Goal: Register for event/course

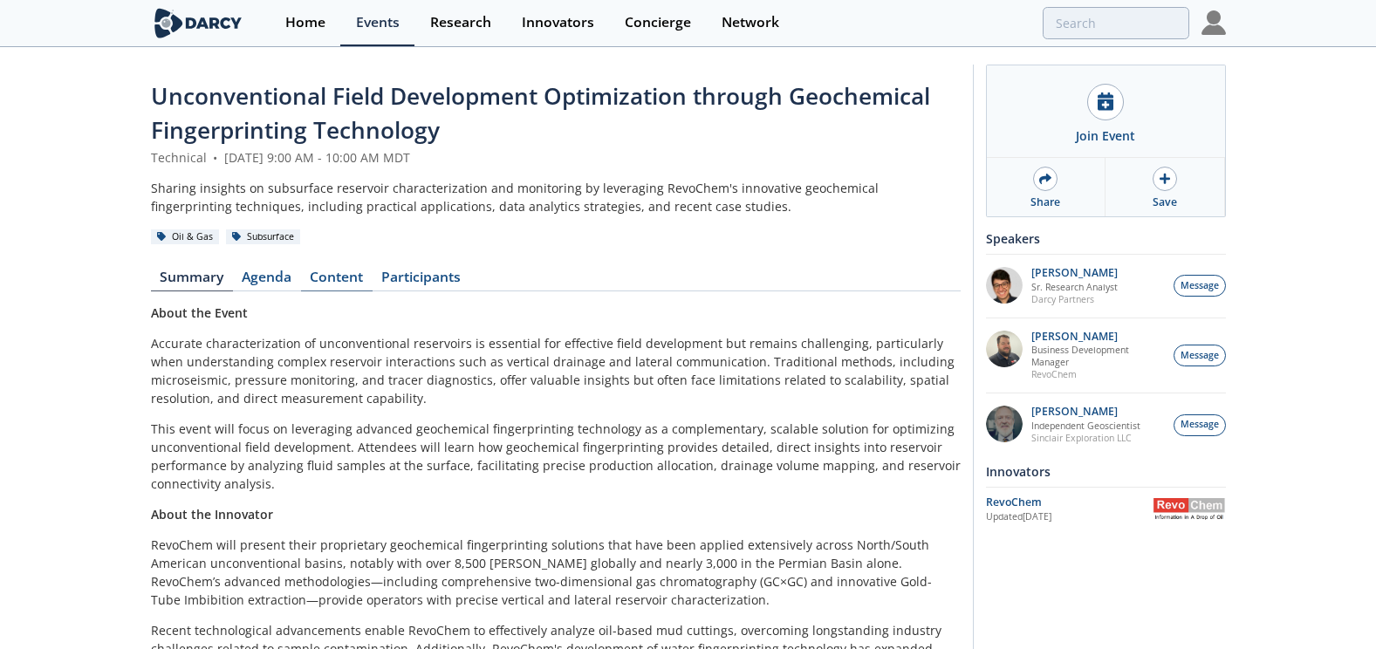
click at [351, 278] on link "Content" at bounding box center [337, 281] width 72 height 21
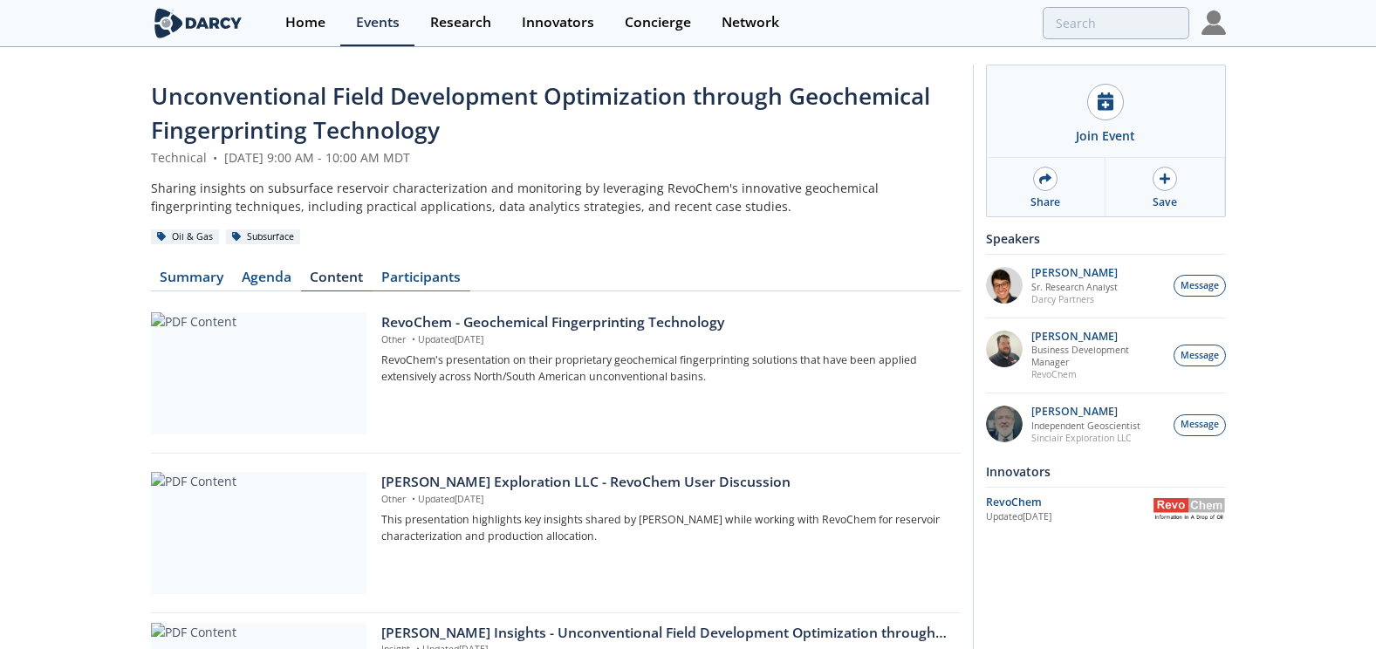
click at [422, 272] on link "Participants" at bounding box center [422, 281] width 98 height 21
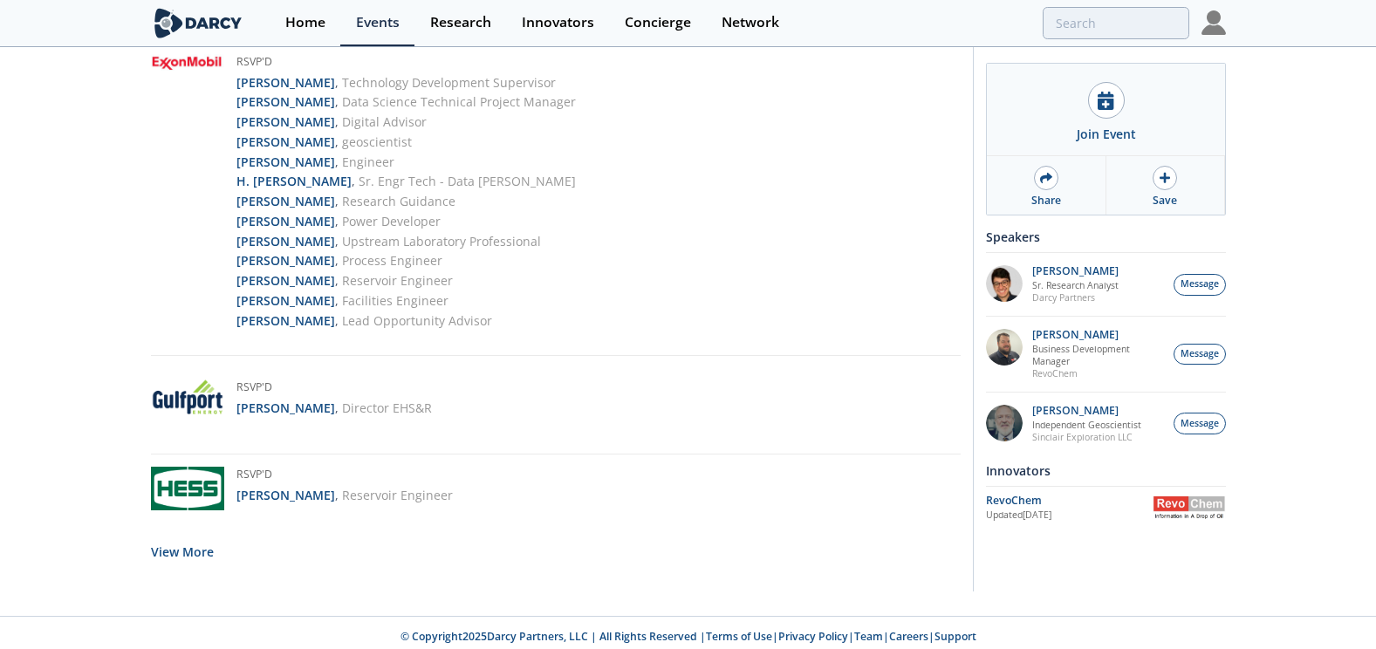
scroll to position [3902, 0]
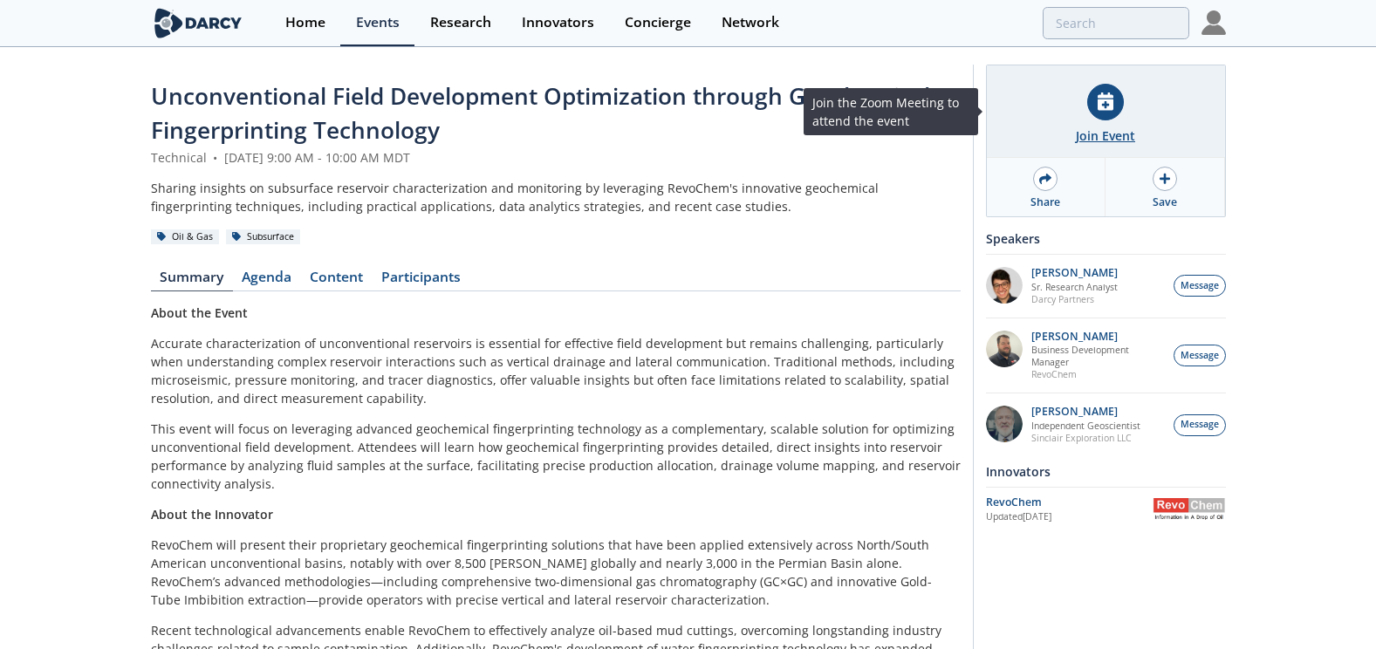
click at [1100, 129] on div "Join Event" at bounding box center [1105, 136] width 59 height 18
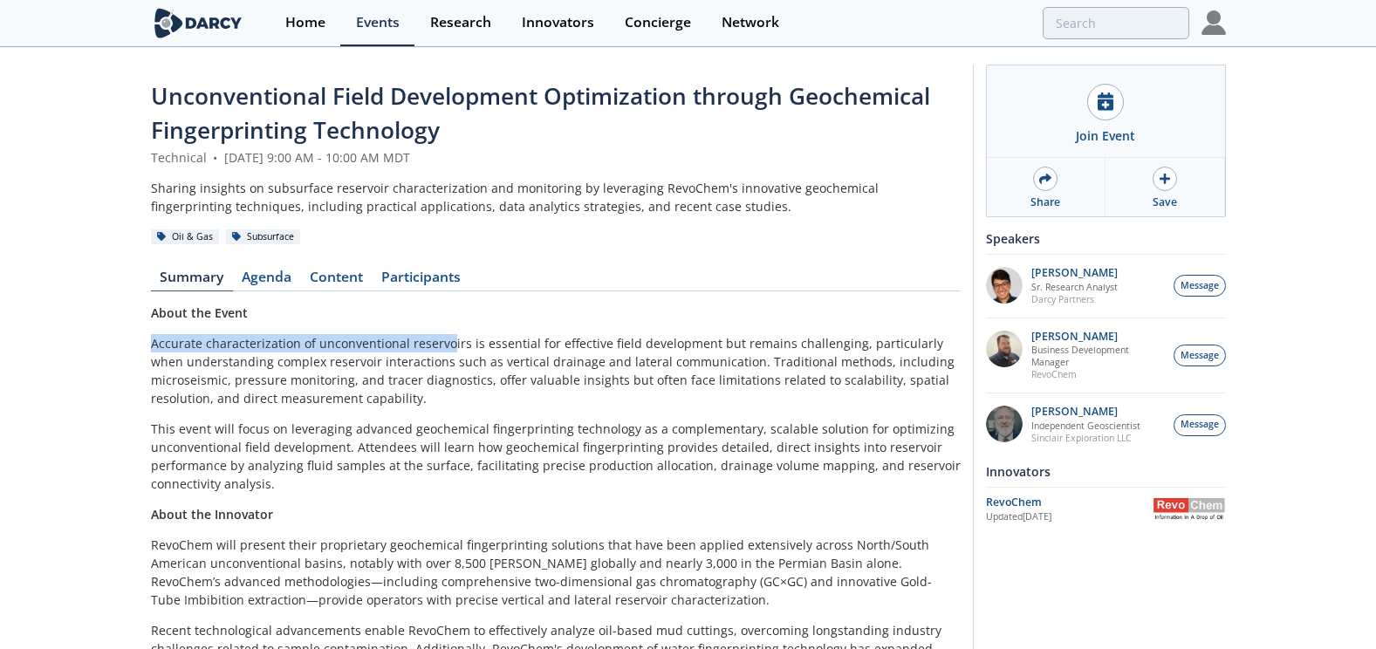
drag, startPoint x: 150, startPoint y: 345, endPoint x: 448, endPoint y: 334, distance: 297.8
click at [448, 334] on p "Accurate characterization of unconventional reservoirs is essential for effecti…" at bounding box center [556, 370] width 810 height 73
drag, startPoint x: 156, startPoint y: 376, endPoint x: 198, endPoint y: 377, distance: 41.9
click at [198, 377] on p "Accurate characterization of unconventional reservoirs is essential for effecti…" at bounding box center [556, 370] width 810 height 73
drag, startPoint x: 198, startPoint y: 377, endPoint x: 469, endPoint y: 395, distance: 271.2
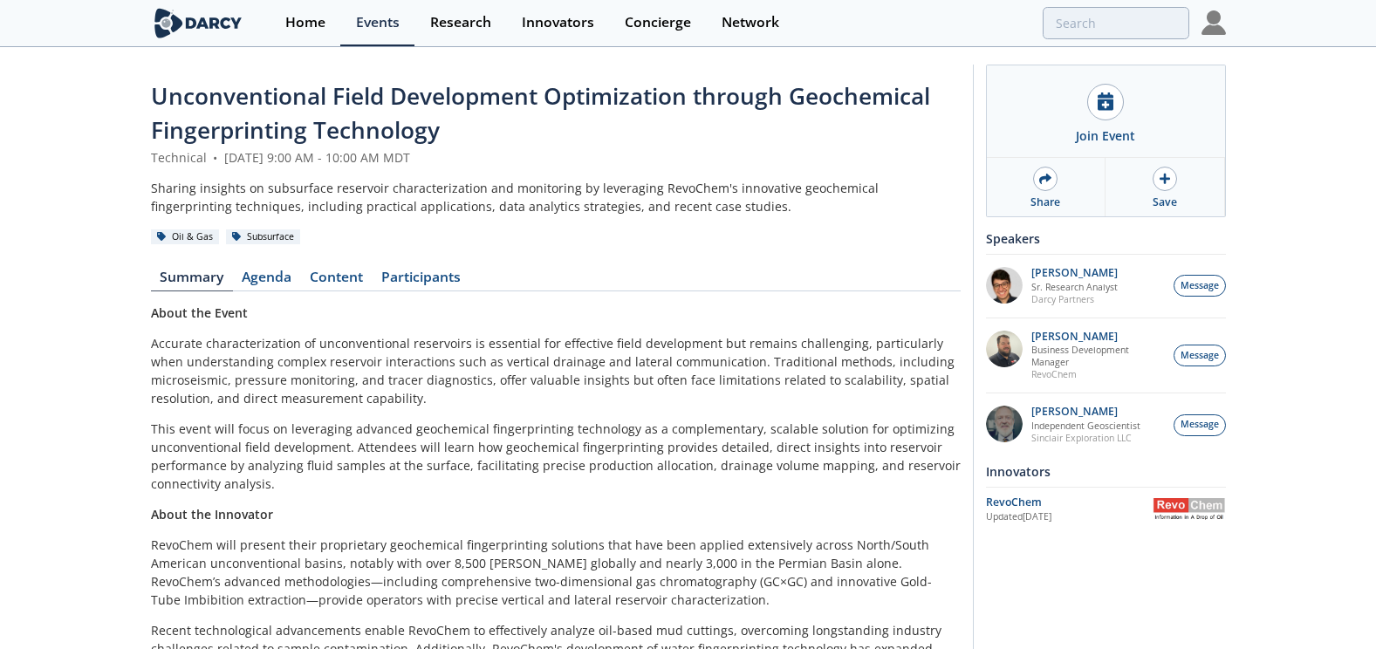
click at [469, 395] on p "Accurate characterization of unconventional reservoirs is essential for effecti…" at bounding box center [556, 370] width 810 height 73
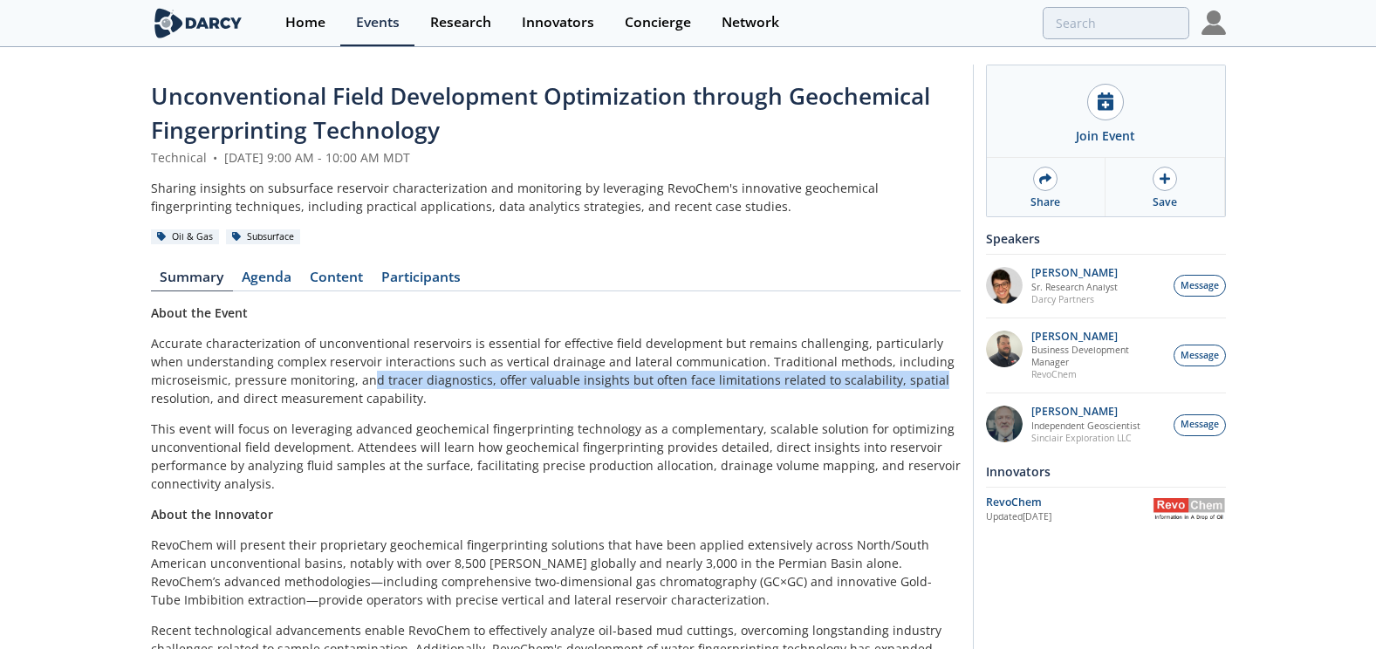
drag, startPoint x: 366, startPoint y: 381, endPoint x: 956, endPoint y: 379, distance: 590.8
click at [956, 379] on p "Accurate characterization of unconventional reservoirs is essential for effecti…" at bounding box center [556, 370] width 810 height 73
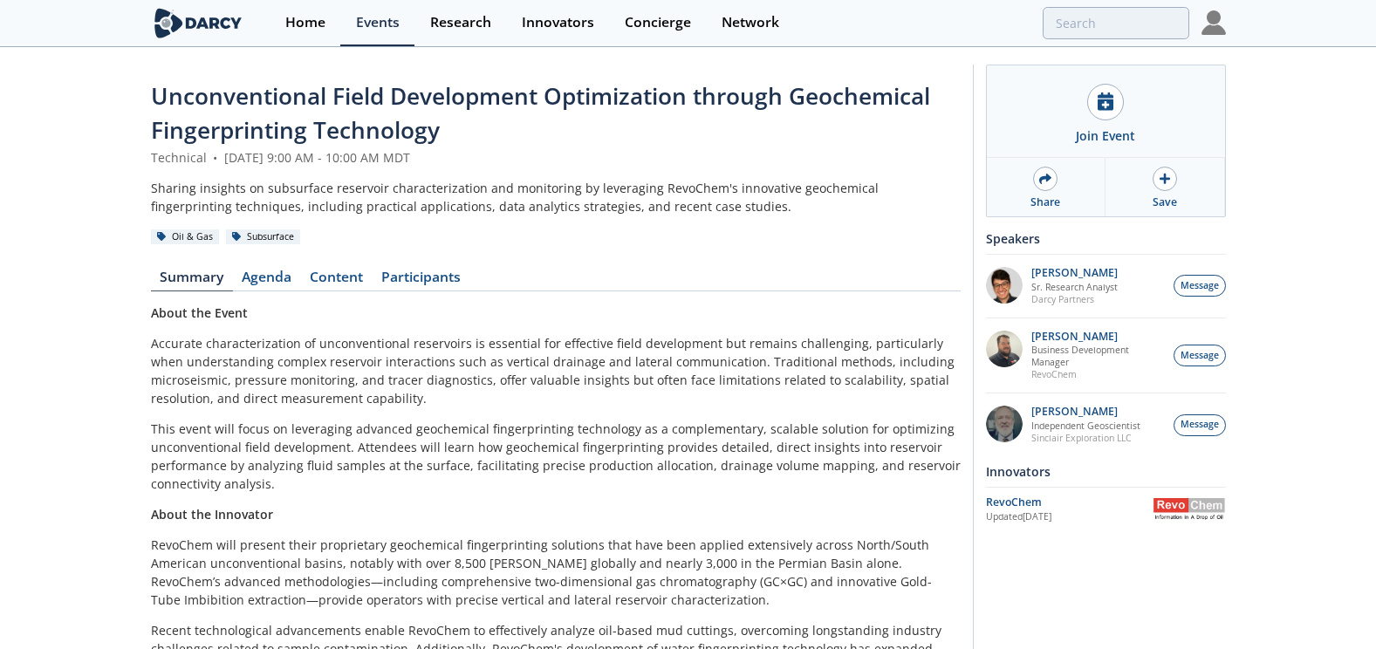
click at [404, 486] on p "This event will focus on leveraging advanced geochemical fingerprinting technol…" at bounding box center [556, 456] width 810 height 73
drag, startPoint x: 153, startPoint y: 429, endPoint x: 299, endPoint y: 428, distance: 146.6
click at [299, 428] on p "This event will focus on leveraging advanced geochemical fingerprinting technol…" at bounding box center [556, 456] width 810 height 73
drag, startPoint x: 299, startPoint y: 428, endPoint x: 442, endPoint y: 475, distance: 150.7
click at [442, 475] on p "This event will focus on leveraging advanced geochemical fingerprinting technol…" at bounding box center [556, 456] width 810 height 73
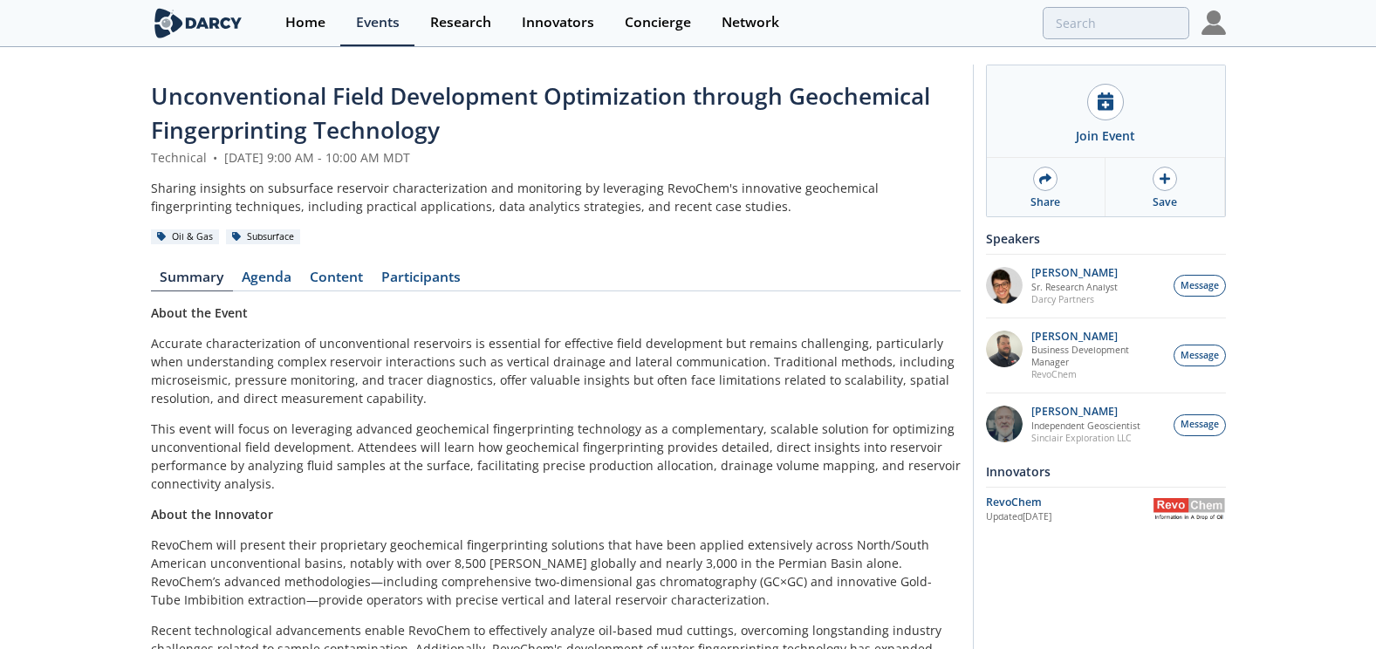
click at [703, 523] on p "About the Innovator" at bounding box center [556, 514] width 810 height 18
click at [726, 276] on nav "Summary Agenda Content Participants" at bounding box center [556, 281] width 810 height 21
click at [737, 259] on div "Unconventional Field Development Optimization through Geochemical Fingerprintin…" at bounding box center [556, 444] width 810 height 731
drag, startPoint x: 619, startPoint y: 246, endPoint x: 559, endPoint y: 262, distance: 61.4
click at [619, 246] on div "Unconventional Field Development Optimization through Geochemical Fingerprintin…" at bounding box center [556, 444] width 810 height 731
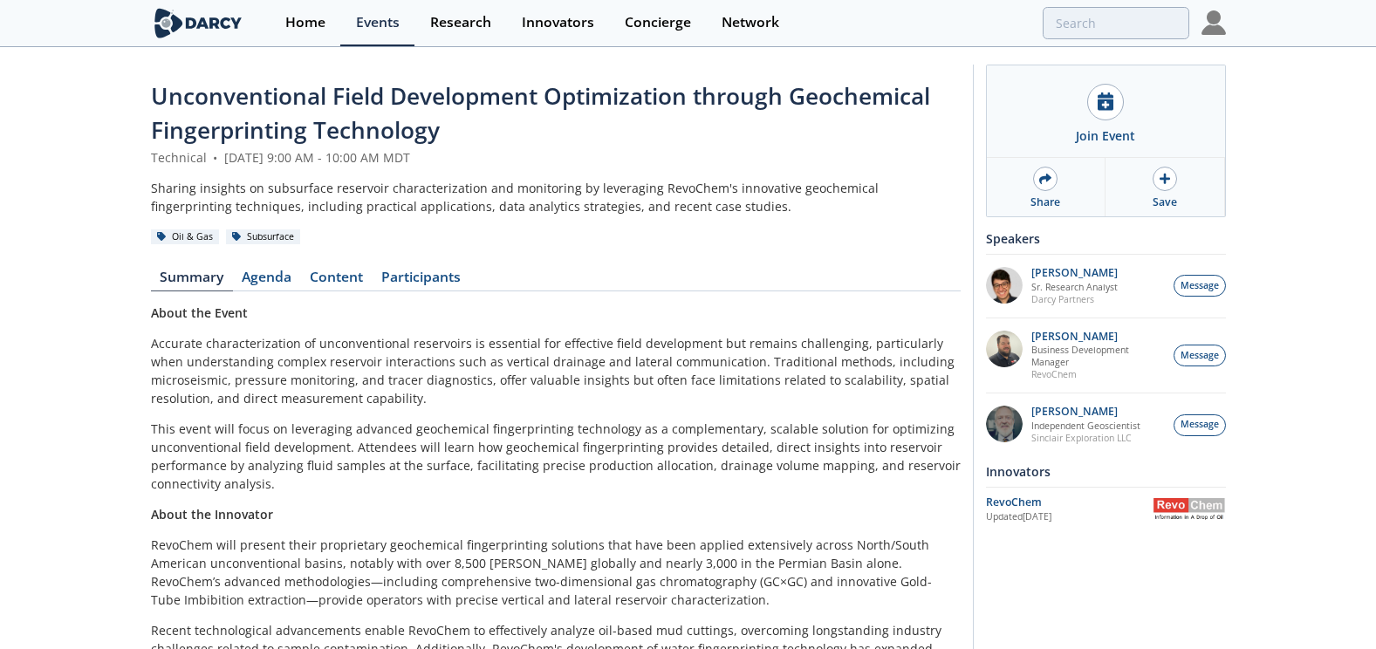
drag, startPoint x: 151, startPoint y: 189, endPoint x: 795, endPoint y: 264, distance: 648.4
click at [795, 264] on div "Unconventional Field Development Optimization through Geochemical Fingerprintin…" at bounding box center [556, 444] width 810 height 731
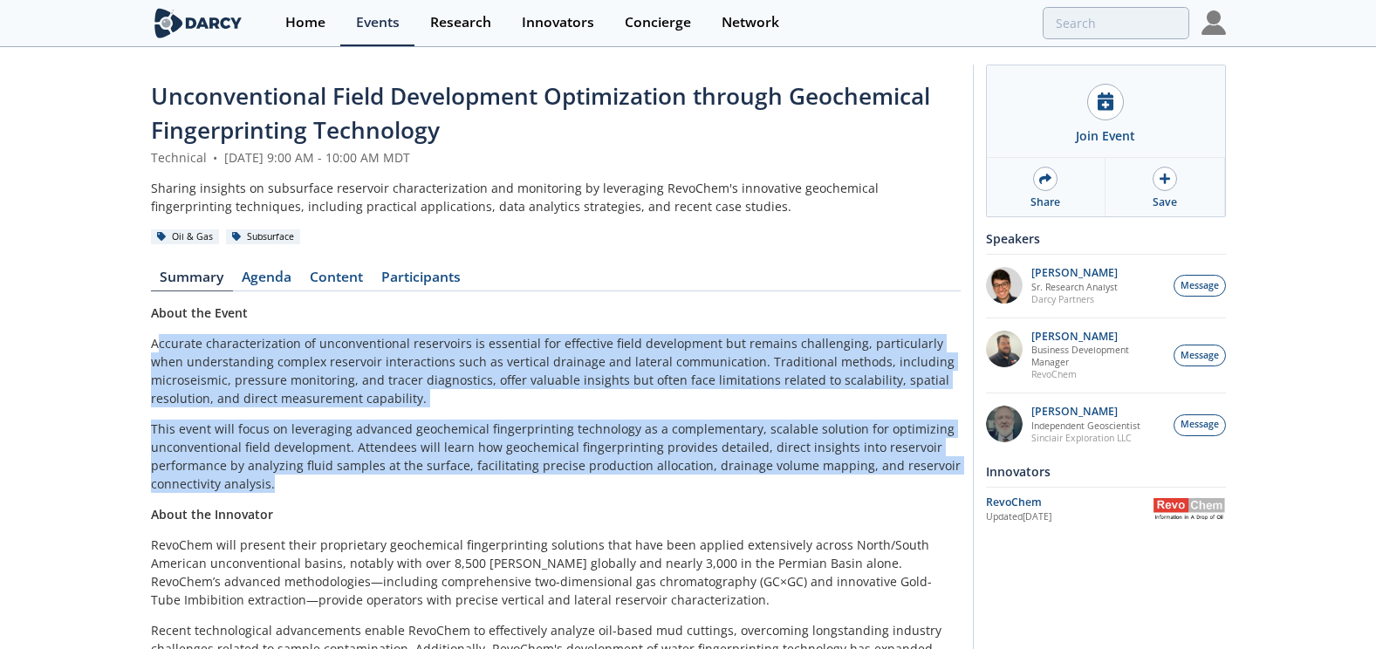
drag, startPoint x: 160, startPoint y: 345, endPoint x: 293, endPoint y: 490, distance: 197.0
click at [293, 490] on div "About the Event Accurate characterization of unconventional reservoirs is essen…" at bounding box center [556, 551] width 810 height 495
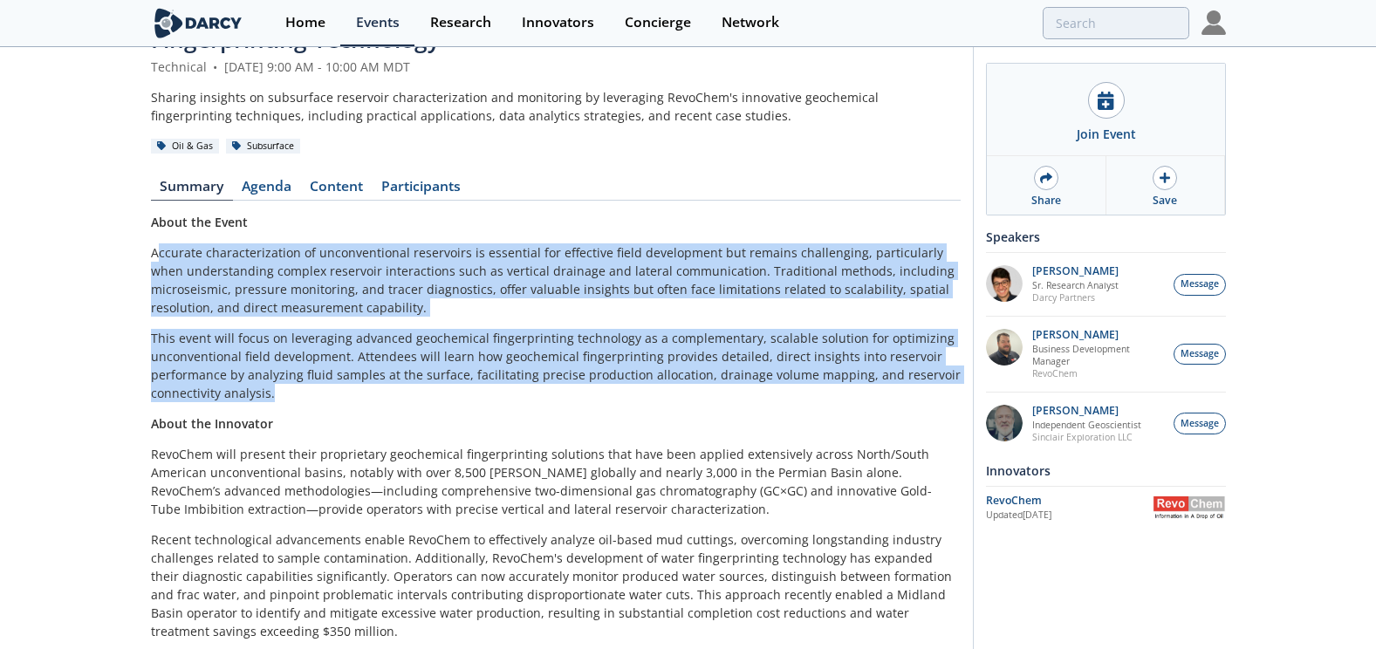
scroll to position [233, 0]
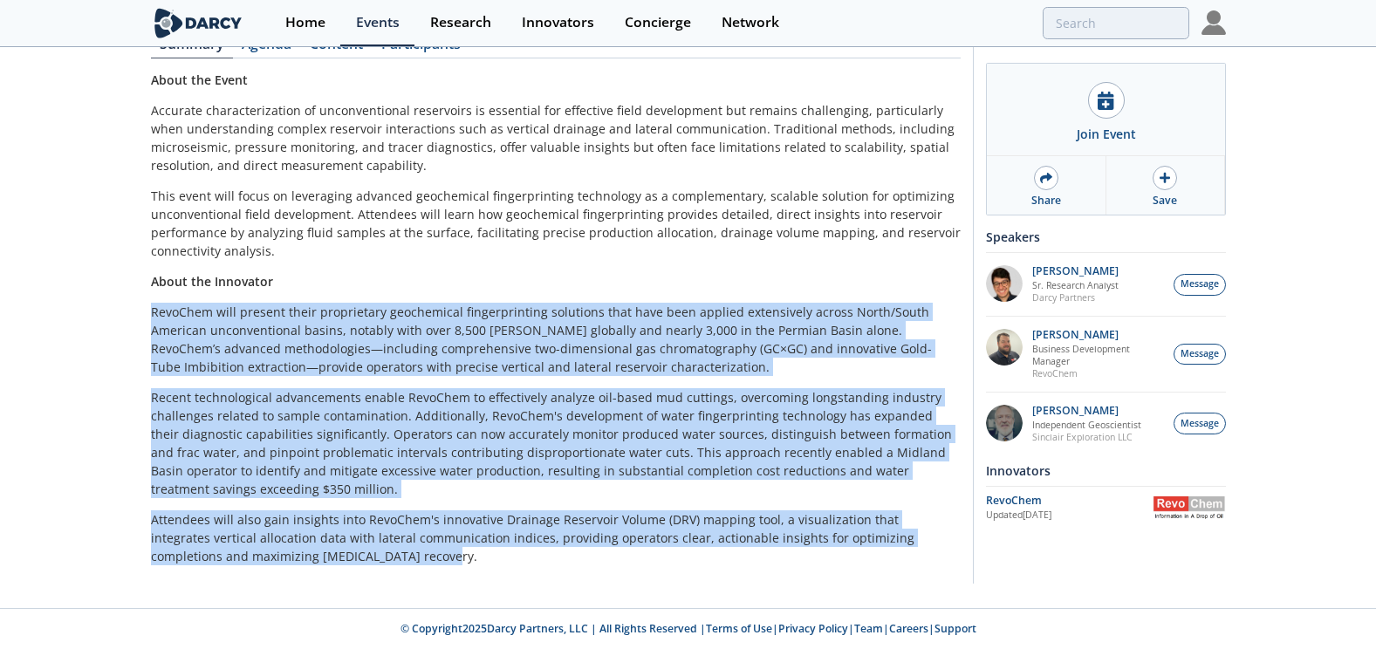
drag, startPoint x: 154, startPoint y: 313, endPoint x: 361, endPoint y: 553, distance: 317.4
click at [361, 553] on div "About the Event Accurate characterization of unconventional reservoirs is essen…" at bounding box center [556, 318] width 810 height 495
drag, startPoint x: 361, startPoint y: 553, endPoint x: 416, endPoint y: 572, distance: 58.2
click at [483, 579] on div "Unconventional Field Development Optimization through Geochemical Fingerprintin…" at bounding box center [688, 200] width 1075 height 768
click at [347, 556] on p "Attendees will also gain insights into RevoChem's innovative Drainage Reservoir…" at bounding box center [556, 538] width 810 height 55
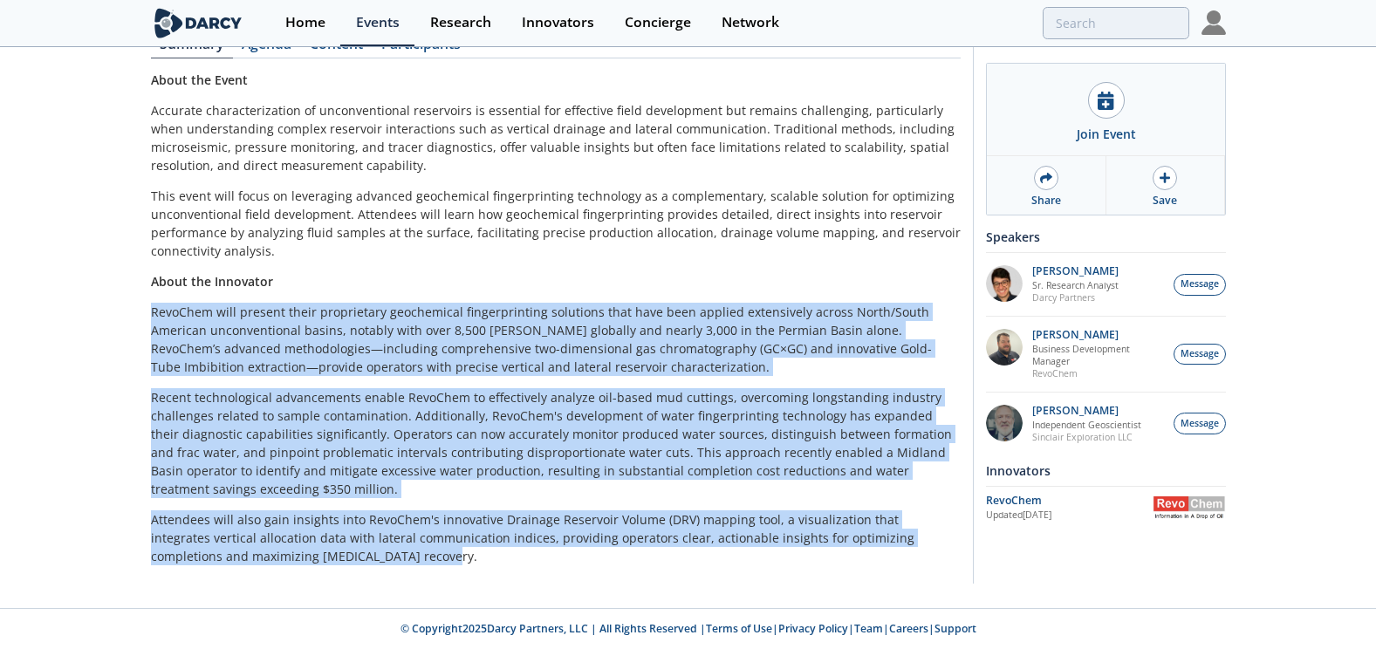
drag, startPoint x: 347, startPoint y: 555, endPoint x: 125, endPoint y: 291, distance: 344.9
click at [125, 291] on div "Unconventional Field Development Optimization through Geochemical Fingerprintin…" at bounding box center [688, 212] width 1376 height 792
click at [856, 597] on div "Unconventional Field Development Optimization through Geochemical Fingerprintin…" at bounding box center [688, 212] width 1376 height 792
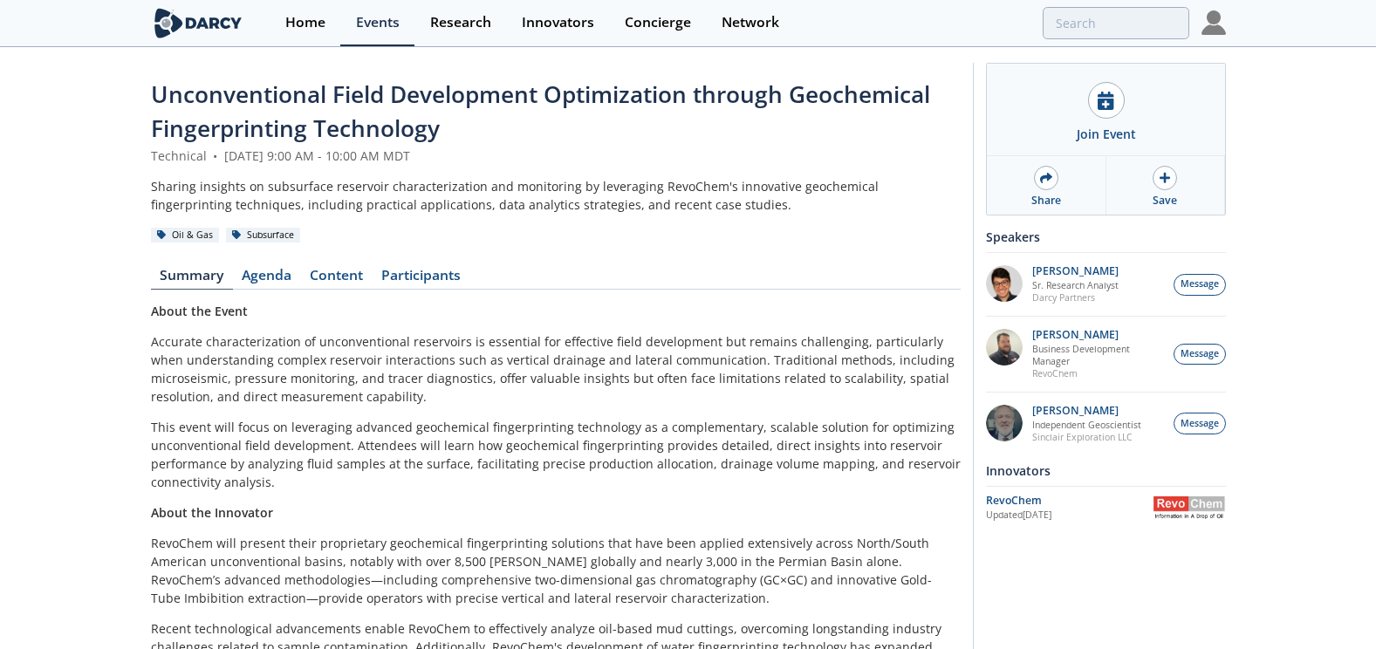
scroll to position [0, 0]
click at [789, 293] on div "Unconventional Field Development Optimization through Geochemical Fingerprintin…" at bounding box center [556, 444] width 810 height 731
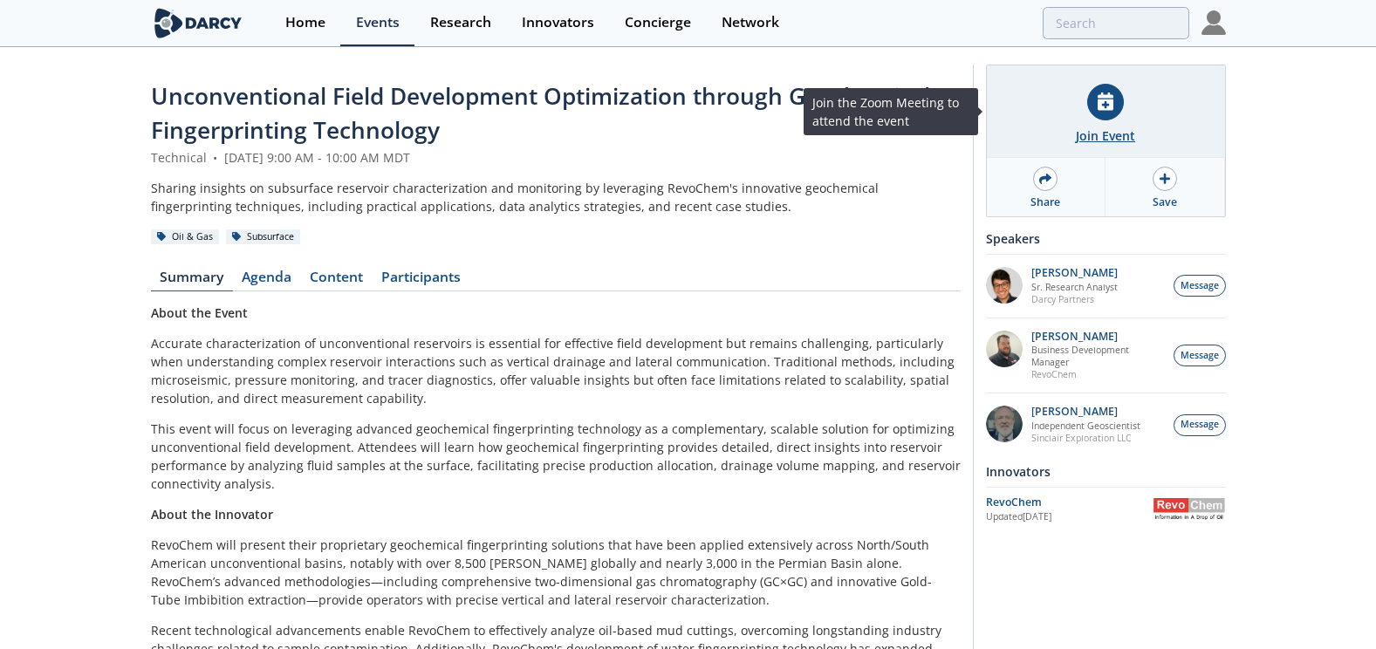
click at [1103, 121] on div "Join Event" at bounding box center [1106, 111] width 238 height 93
